Goal: Obtain resource: Download file/media

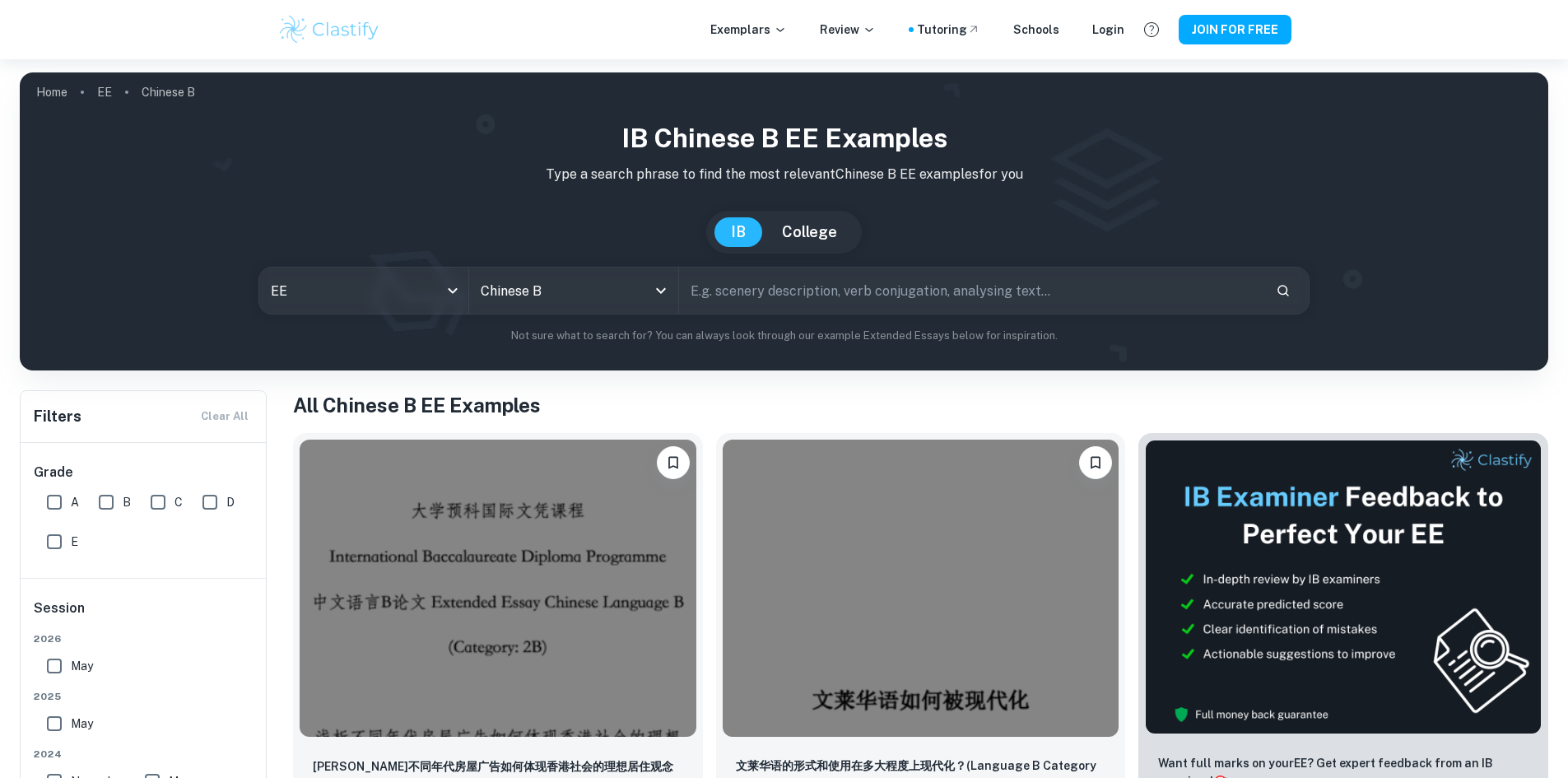
scroll to position [85, 0]
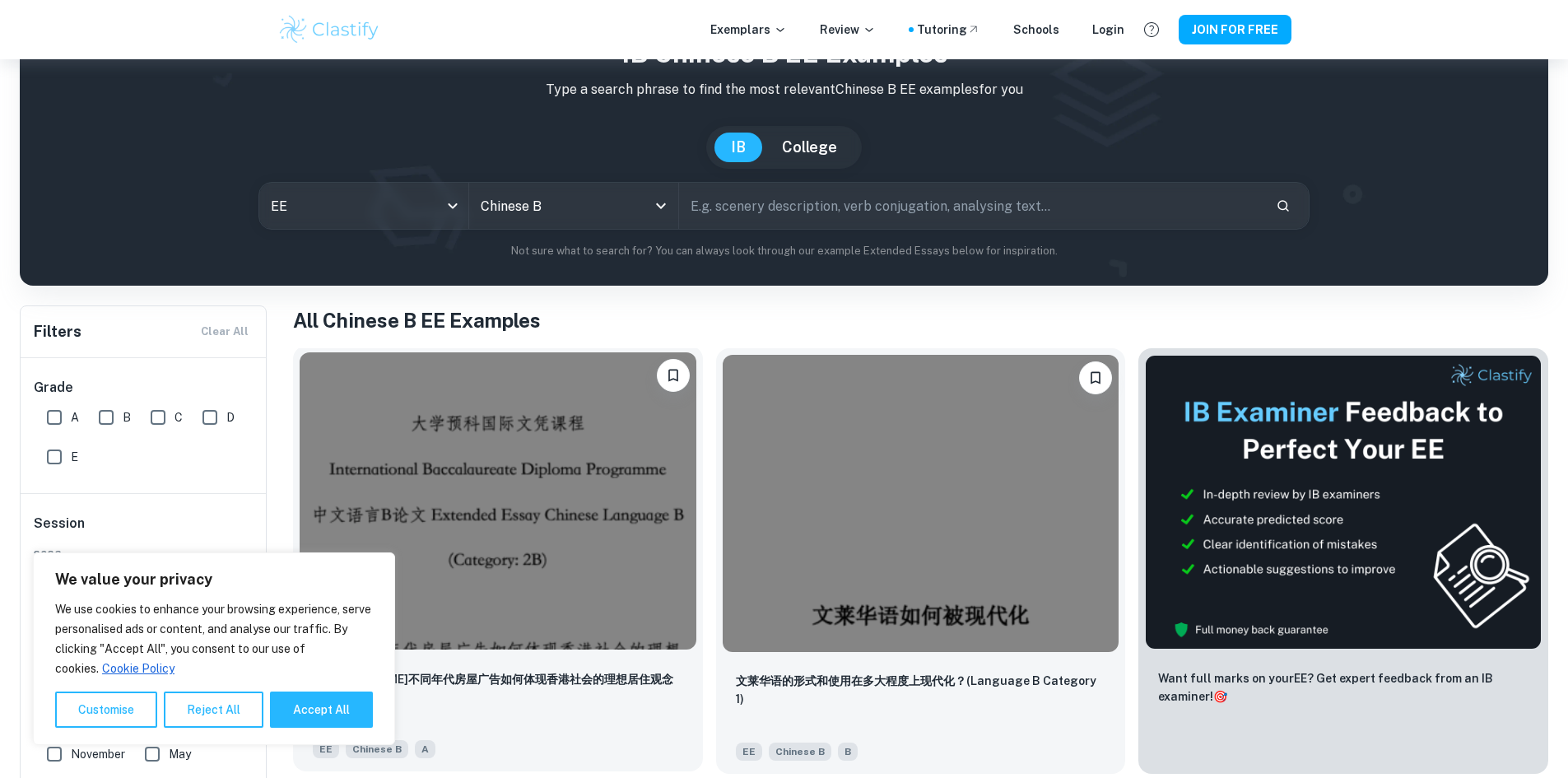
click at [494, 522] on img at bounding box center [498, 501] width 397 height 297
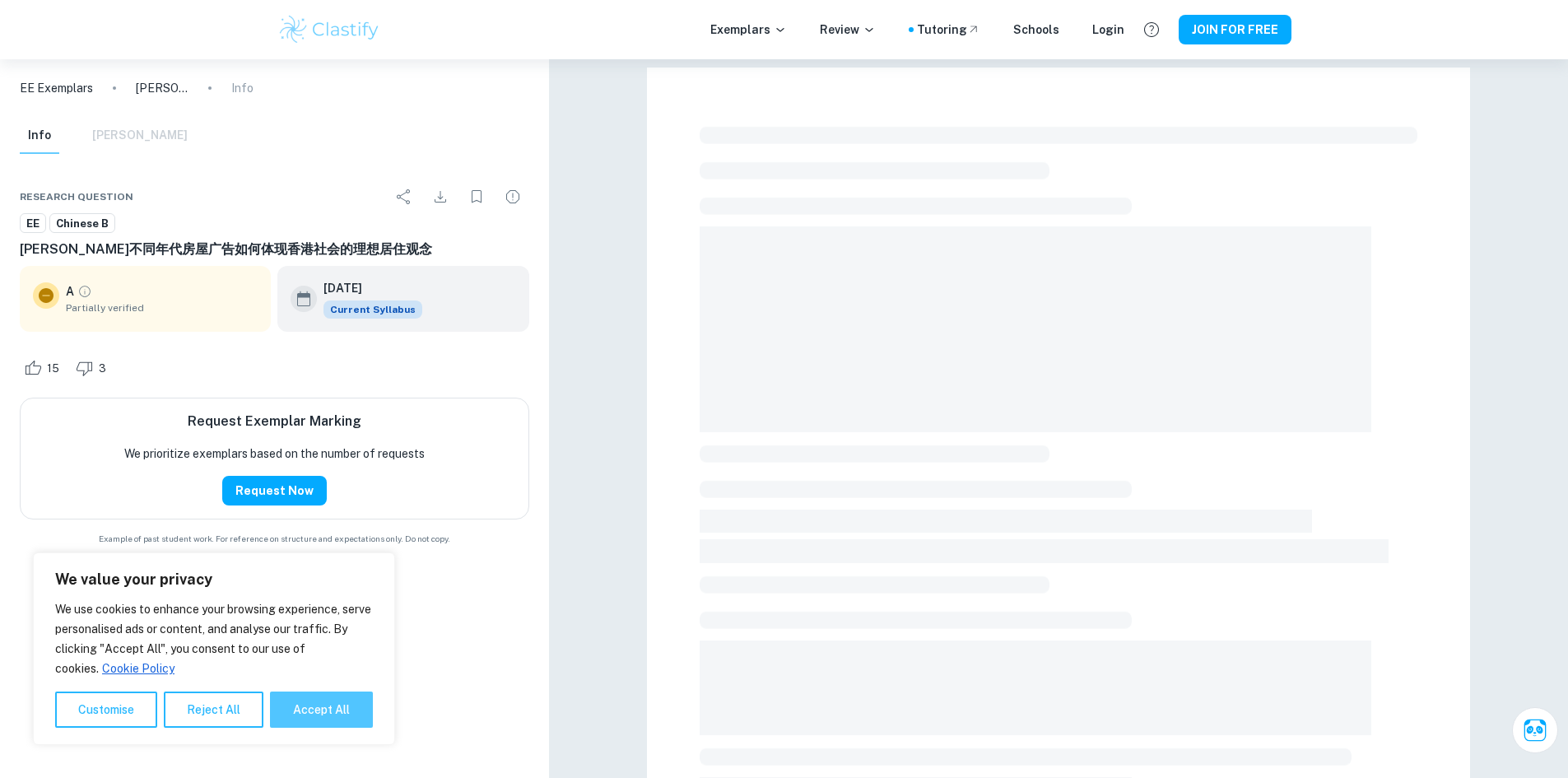
click at [323, 708] on button "Accept All" at bounding box center [322, 709] width 103 height 36
checkbox input "true"
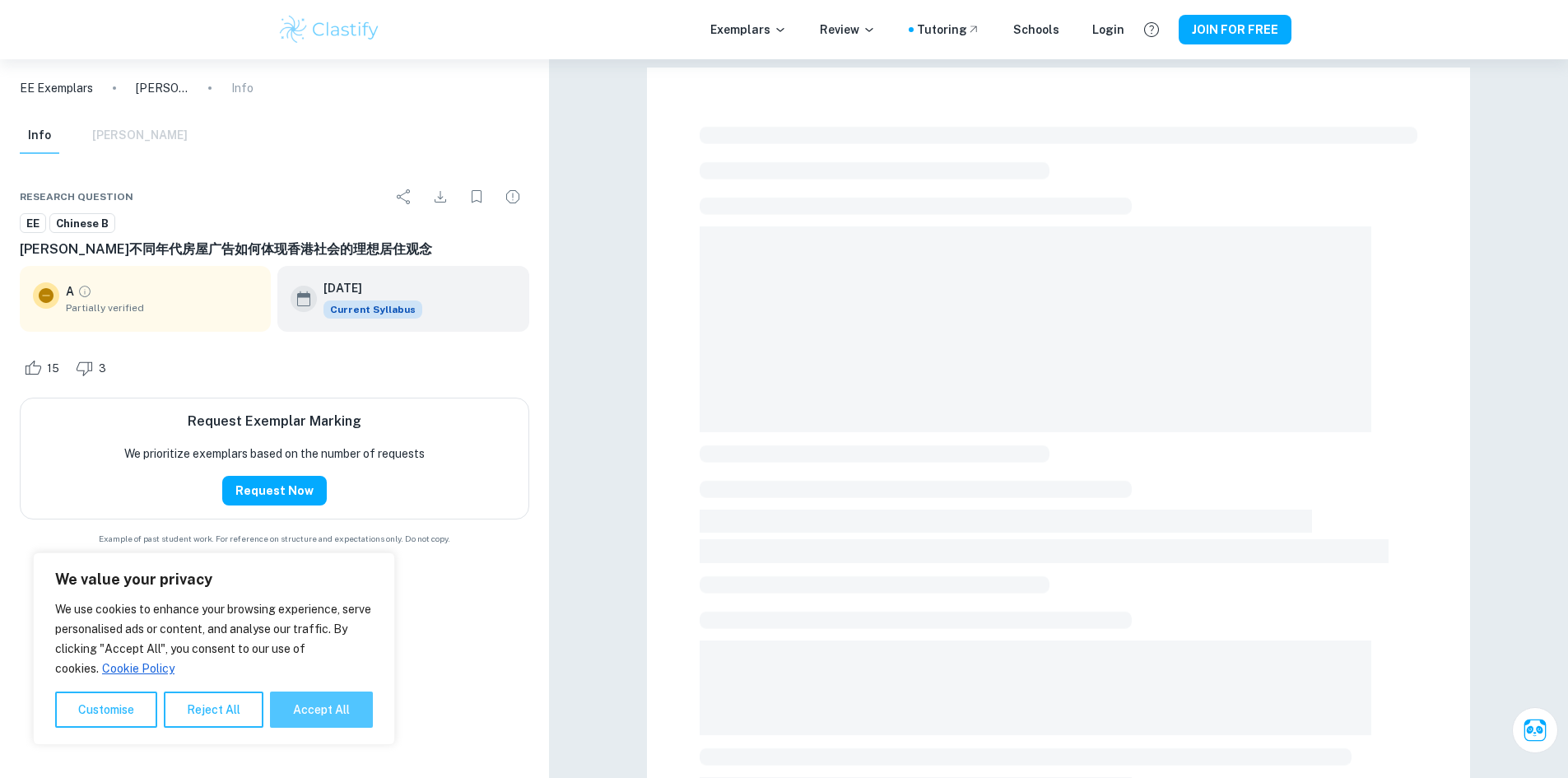
checkbox input "true"
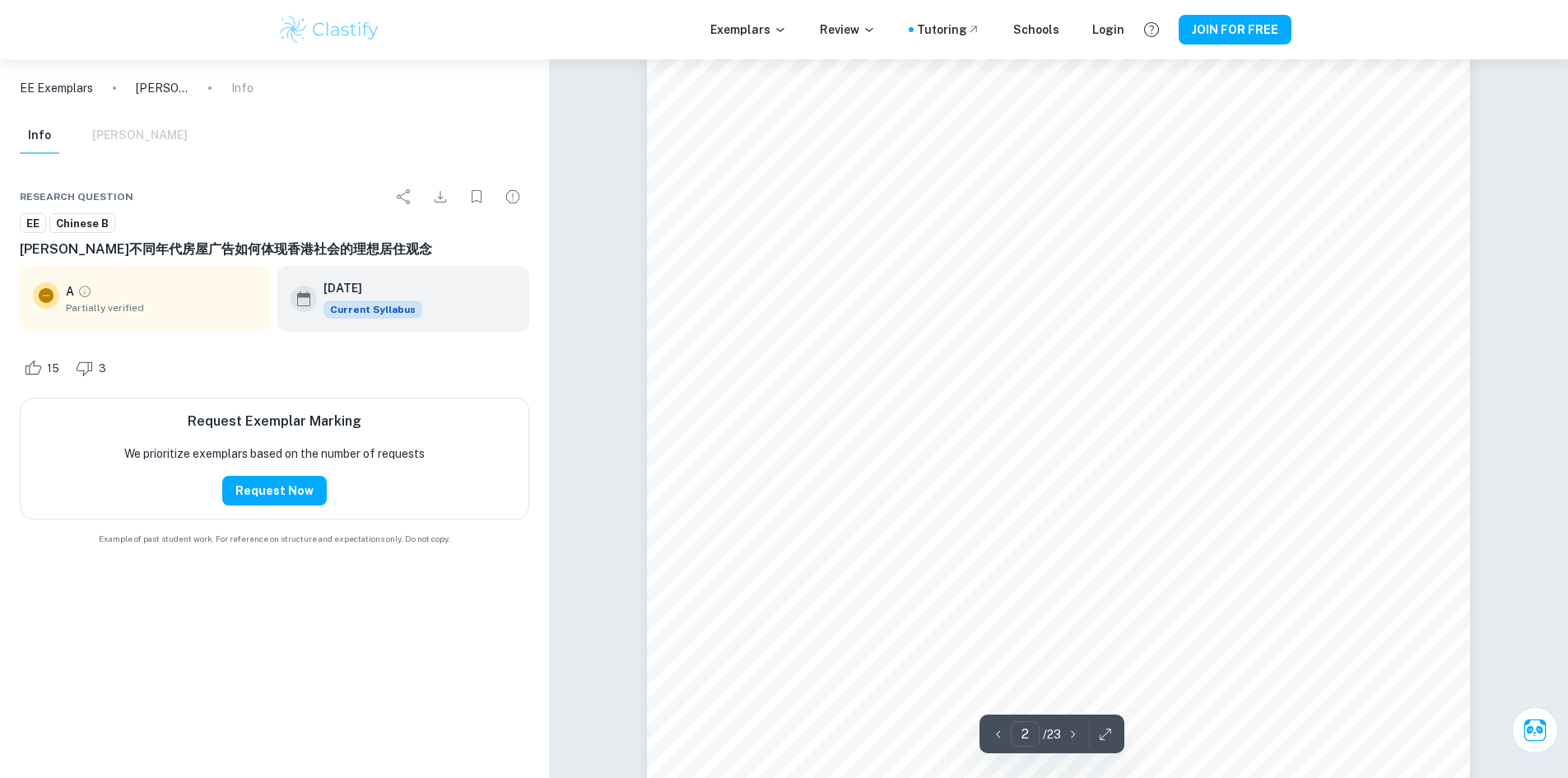
scroll to position [1531, 0]
type input "18"
